Goal: Information Seeking & Learning: Learn about a topic

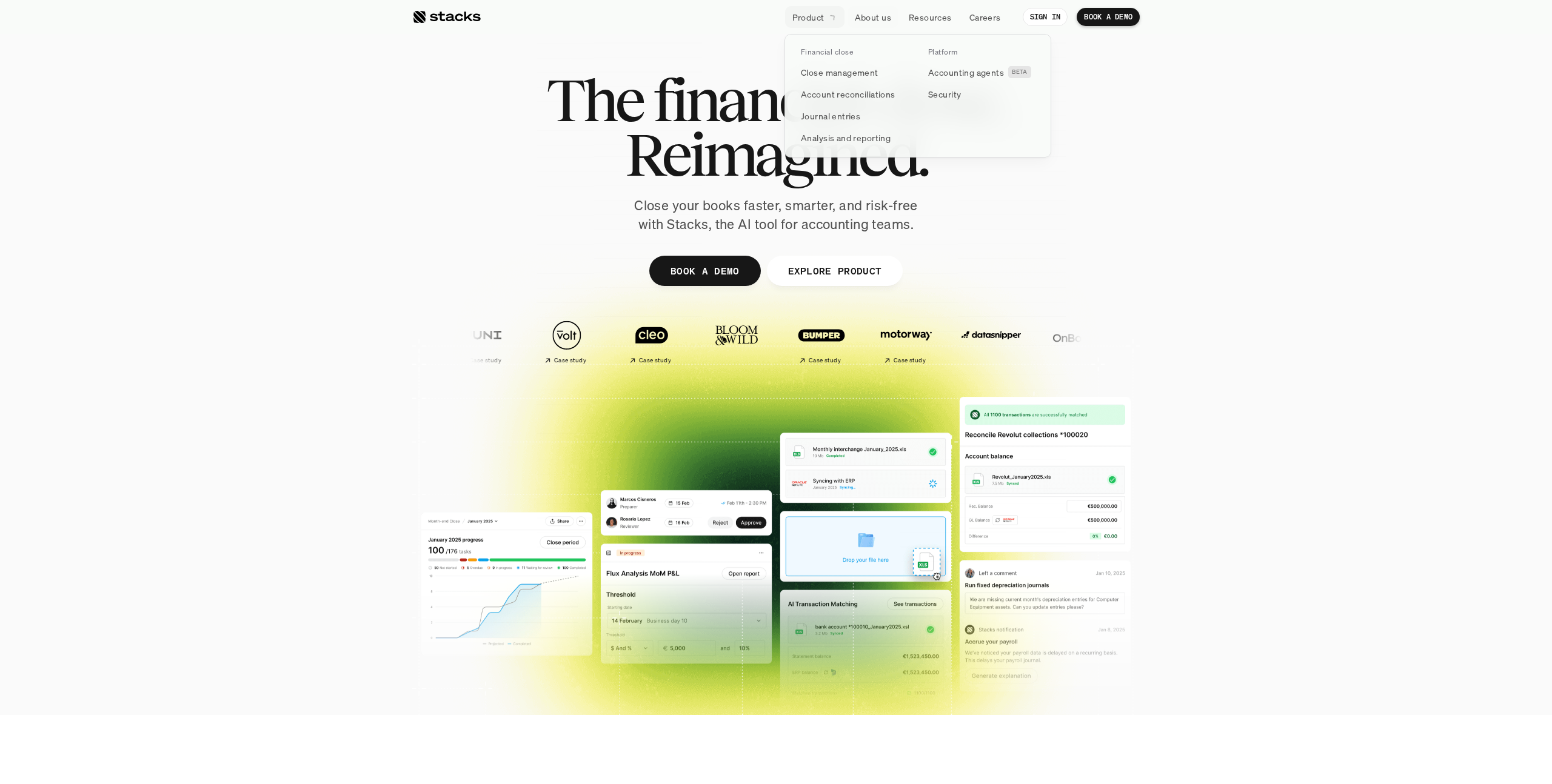
click at [821, 18] on p "Product" at bounding box center [808, 17] width 32 height 13
click at [1360, 234] on div at bounding box center [776, 375] width 1552 height 388
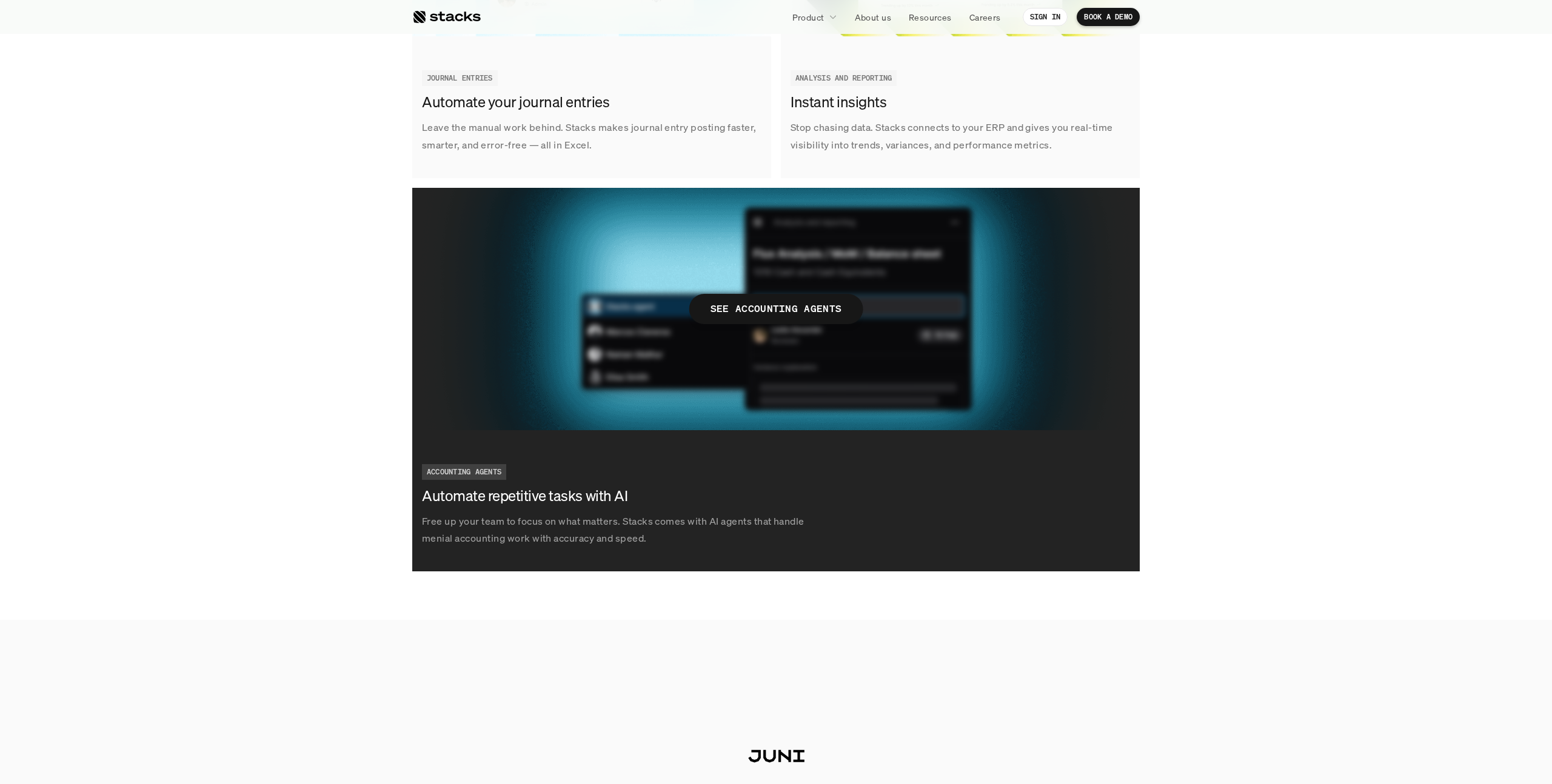
scroll to position [2058, 0]
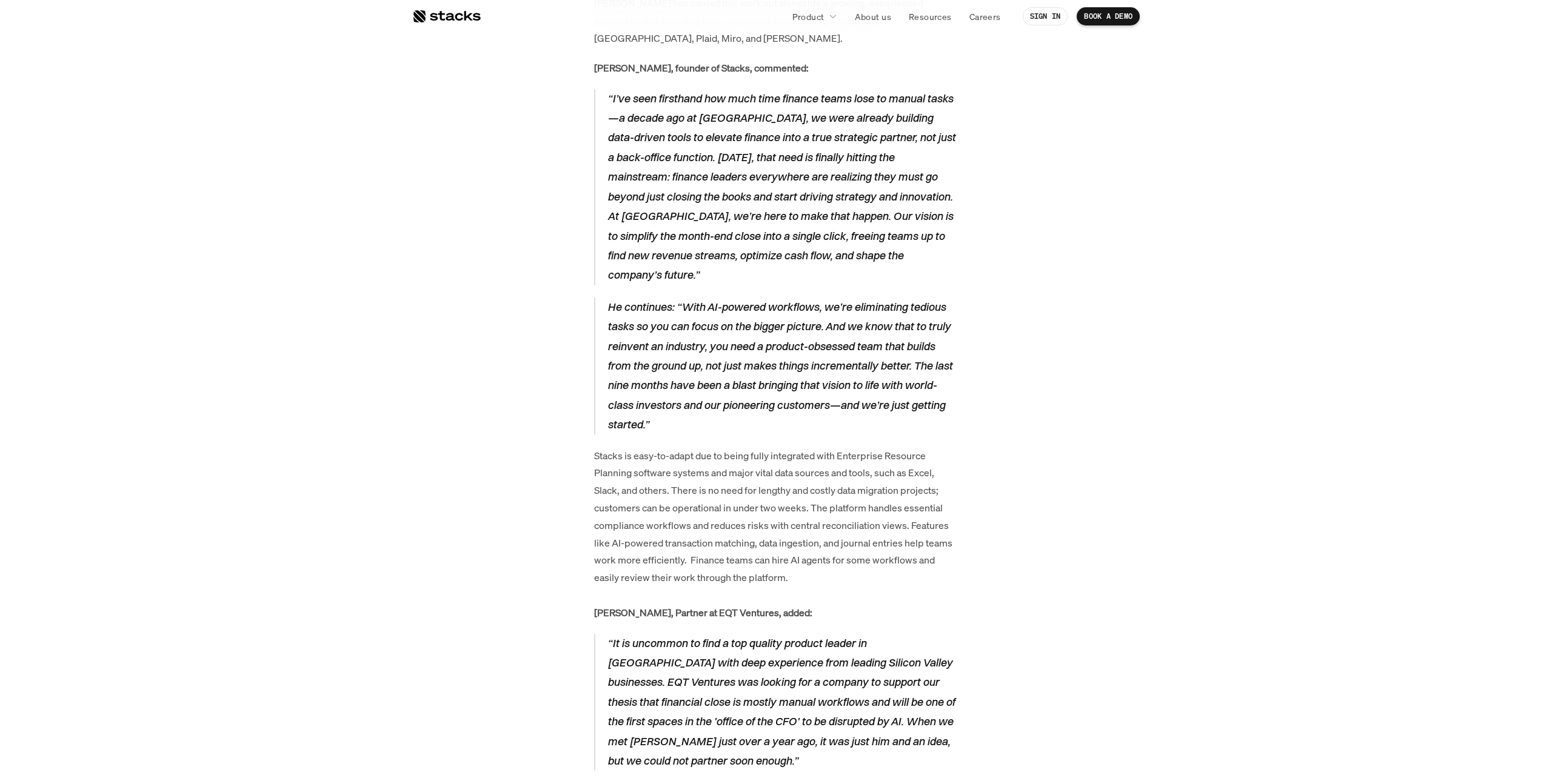
scroll to position [1639, 0]
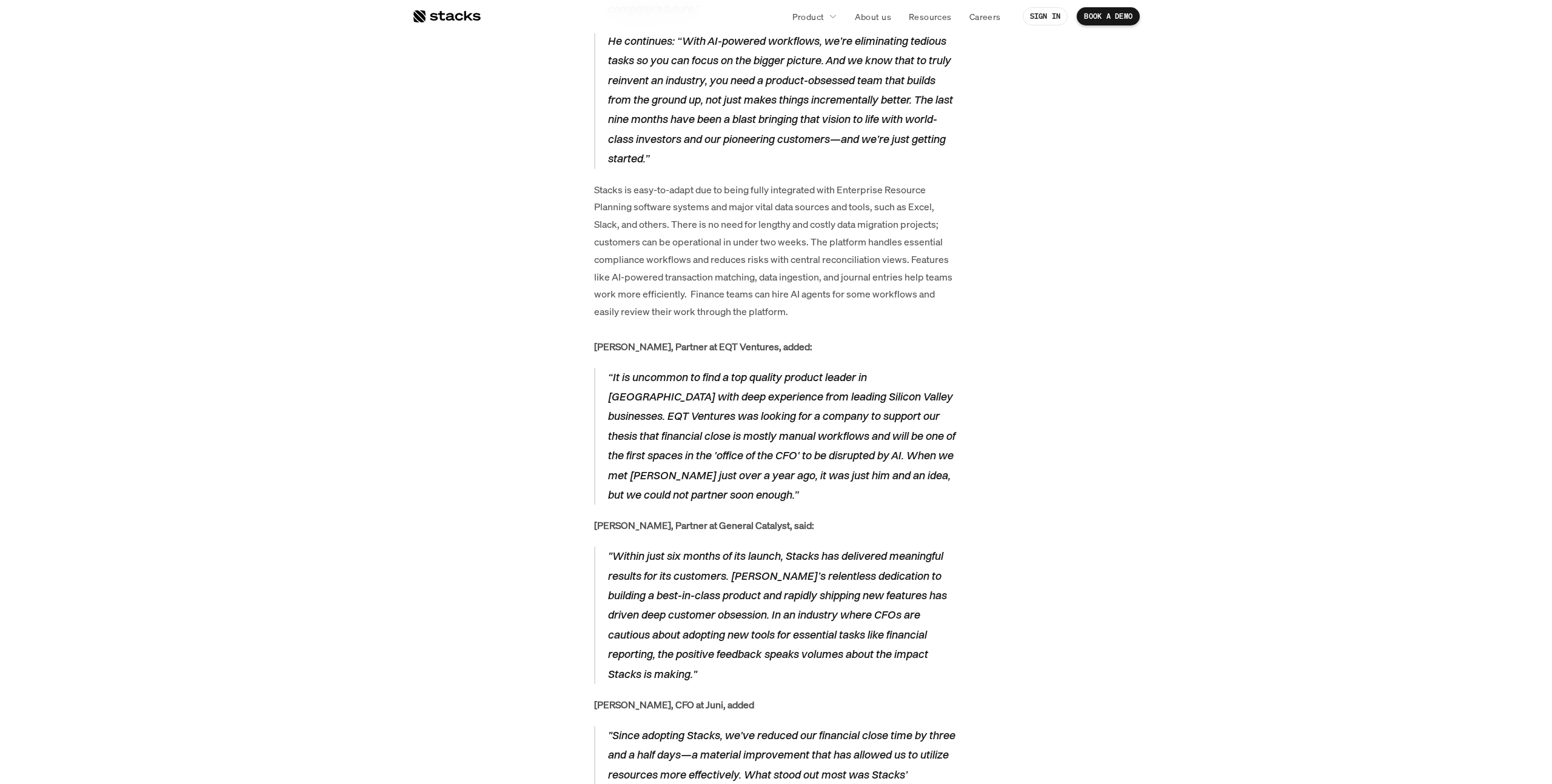
click at [756, 181] on p "Stacks is easy-to-adapt due to being fully integrated with Enterprise Resource …" at bounding box center [776, 268] width 364 height 175
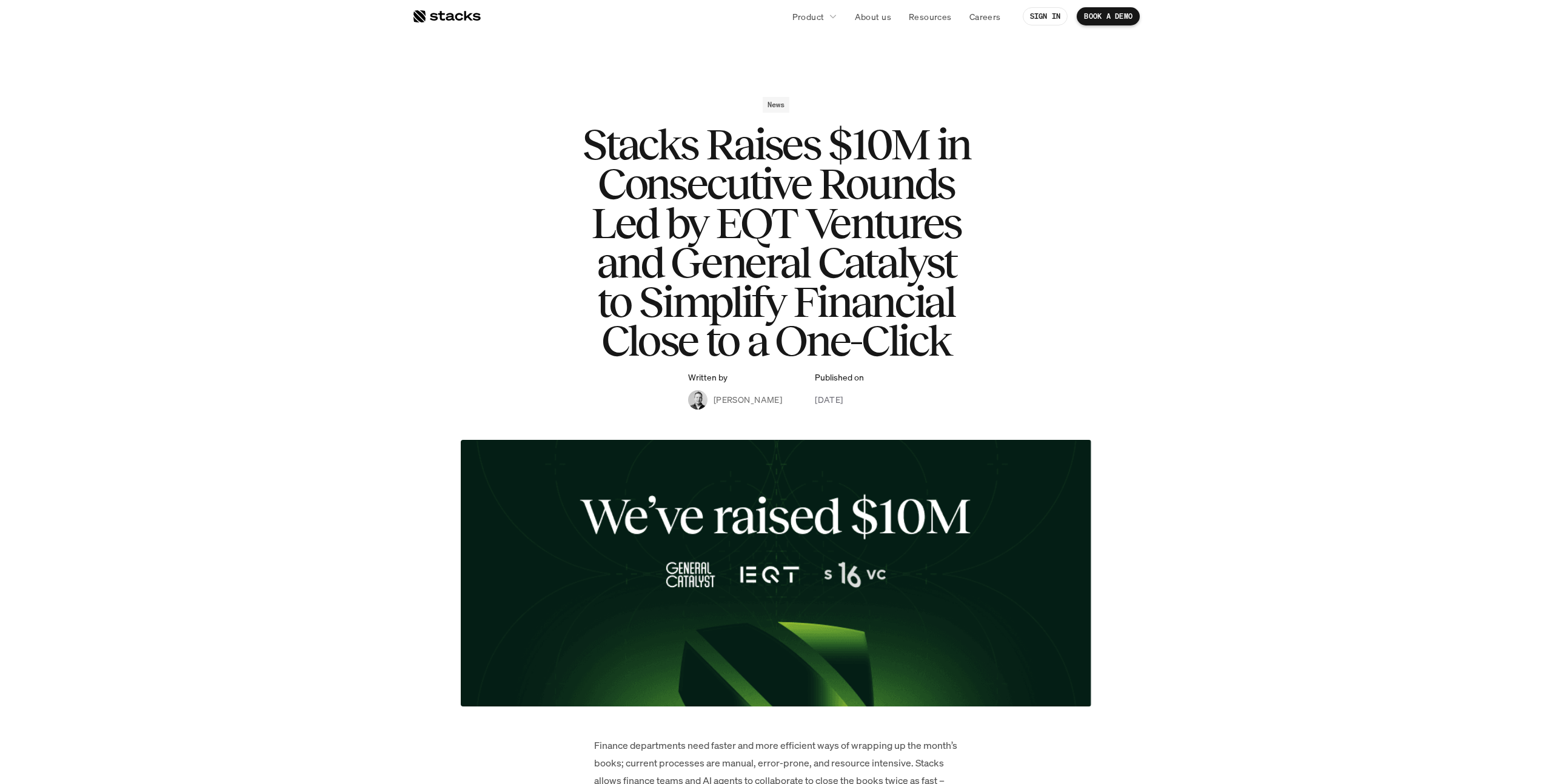
scroll to position [1, 0]
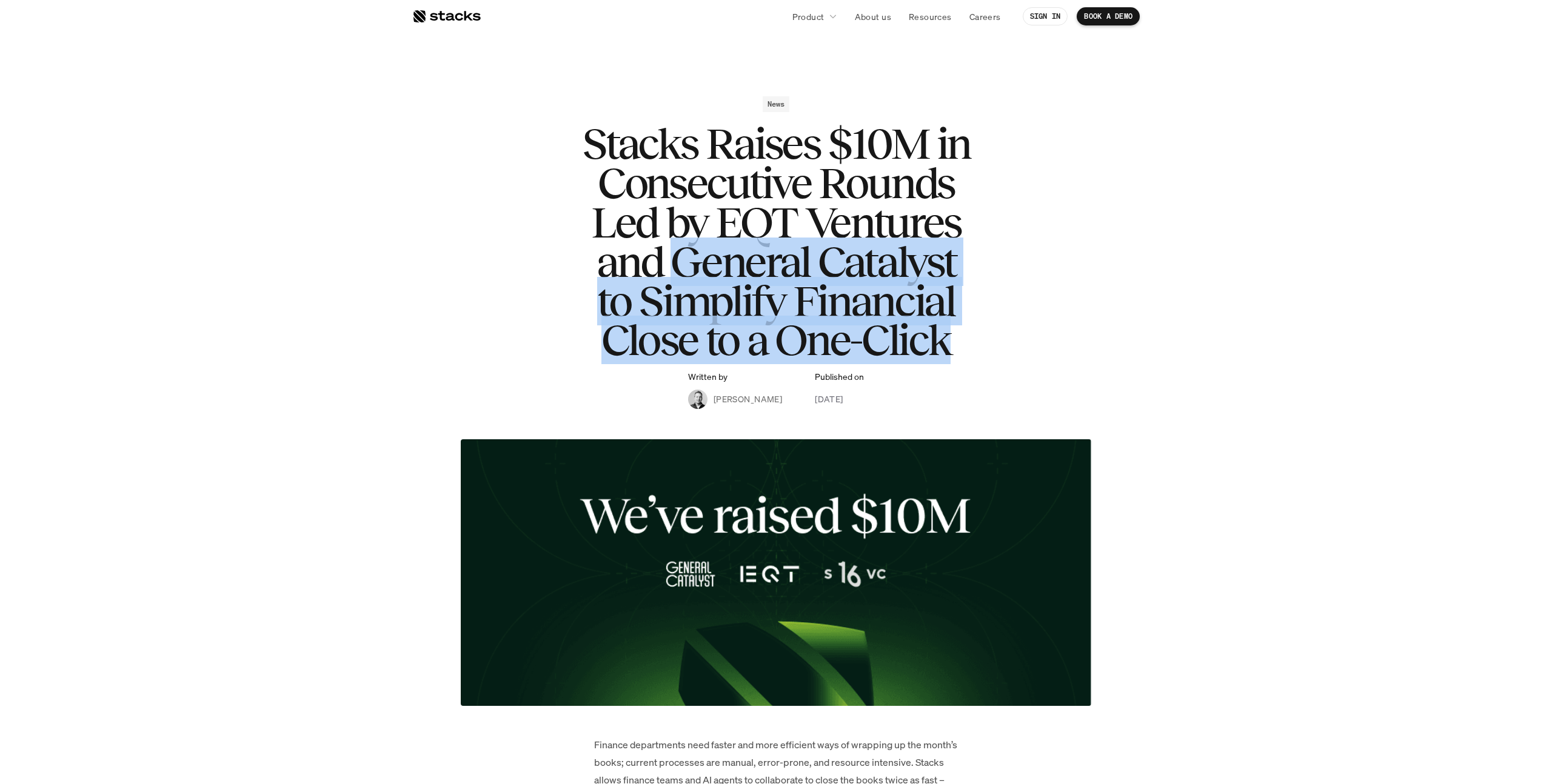
drag, startPoint x: 676, startPoint y: 262, endPoint x: 963, endPoint y: 335, distance: 296.1
click at [963, 335] on h1 "Stacks Raises $10M in Consecutive Rounds Led by EQT Ventures and General Cataly…" at bounding box center [776, 242] width 485 height 236
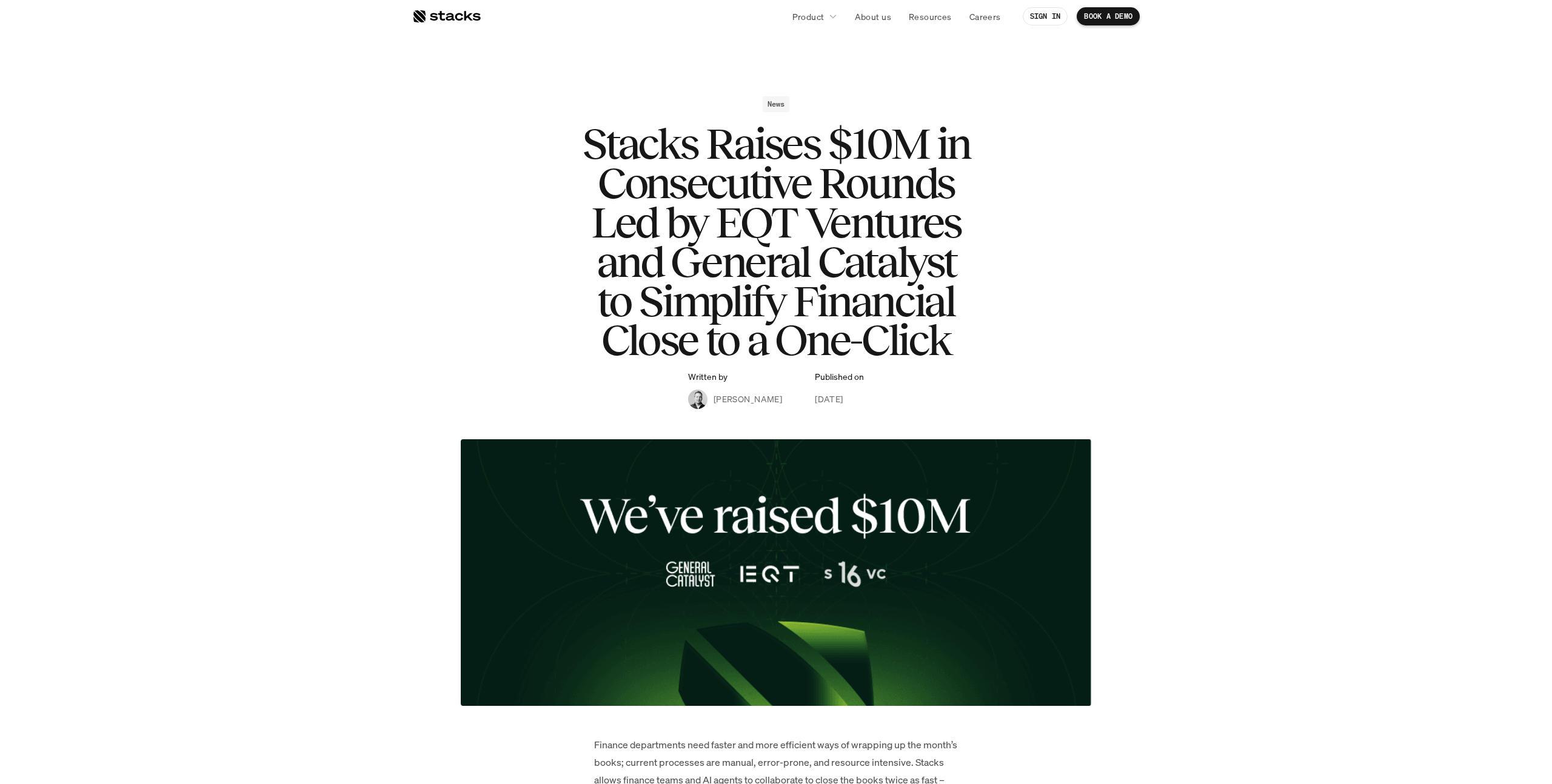
scroll to position [0, 0]
